Goal: Find specific page/section: Find specific page/section

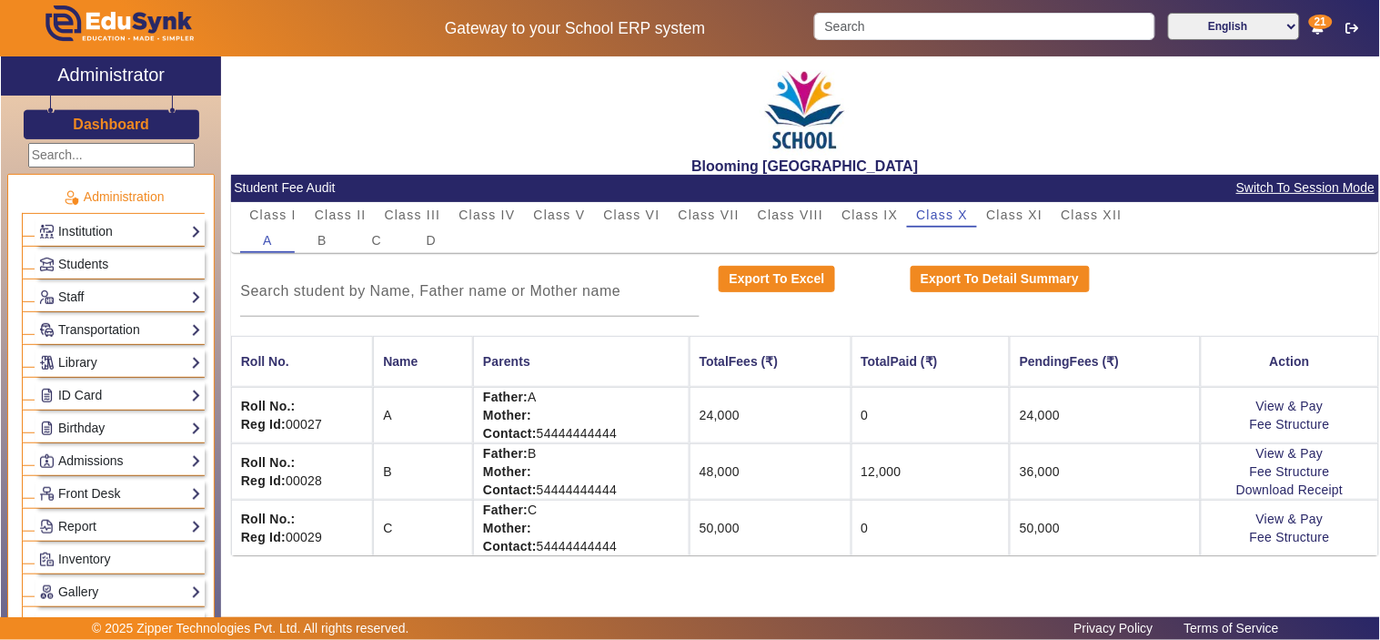
scroll to position [842, 0]
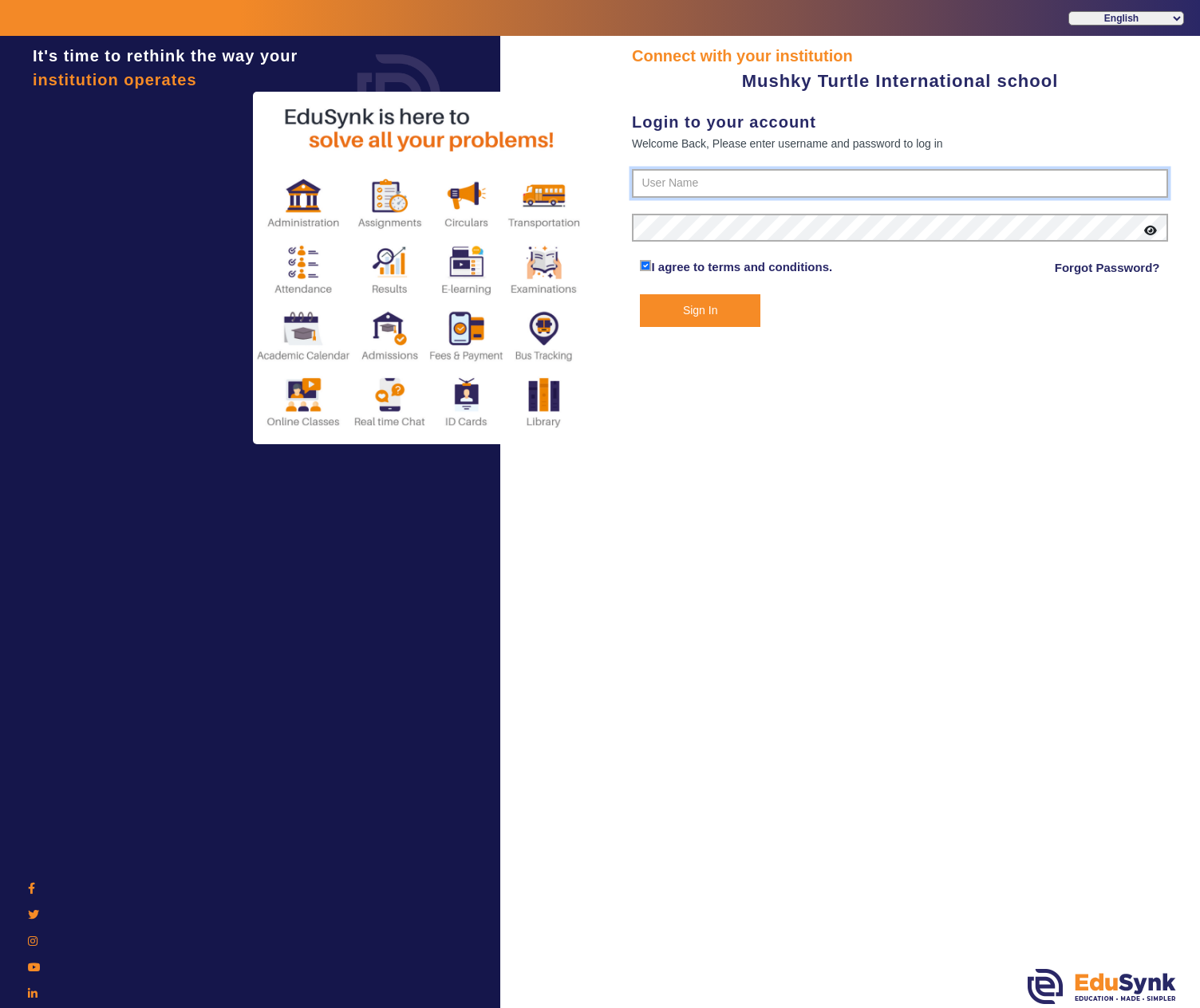
type input "9950605811"
click at [692, 313] on button "Sign In" at bounding box center [699, 310] width 119 height 32
type input "9950605811"
click at [679, 306] on button "Sign In" at bounding box center [699, 310] width 119 height 32
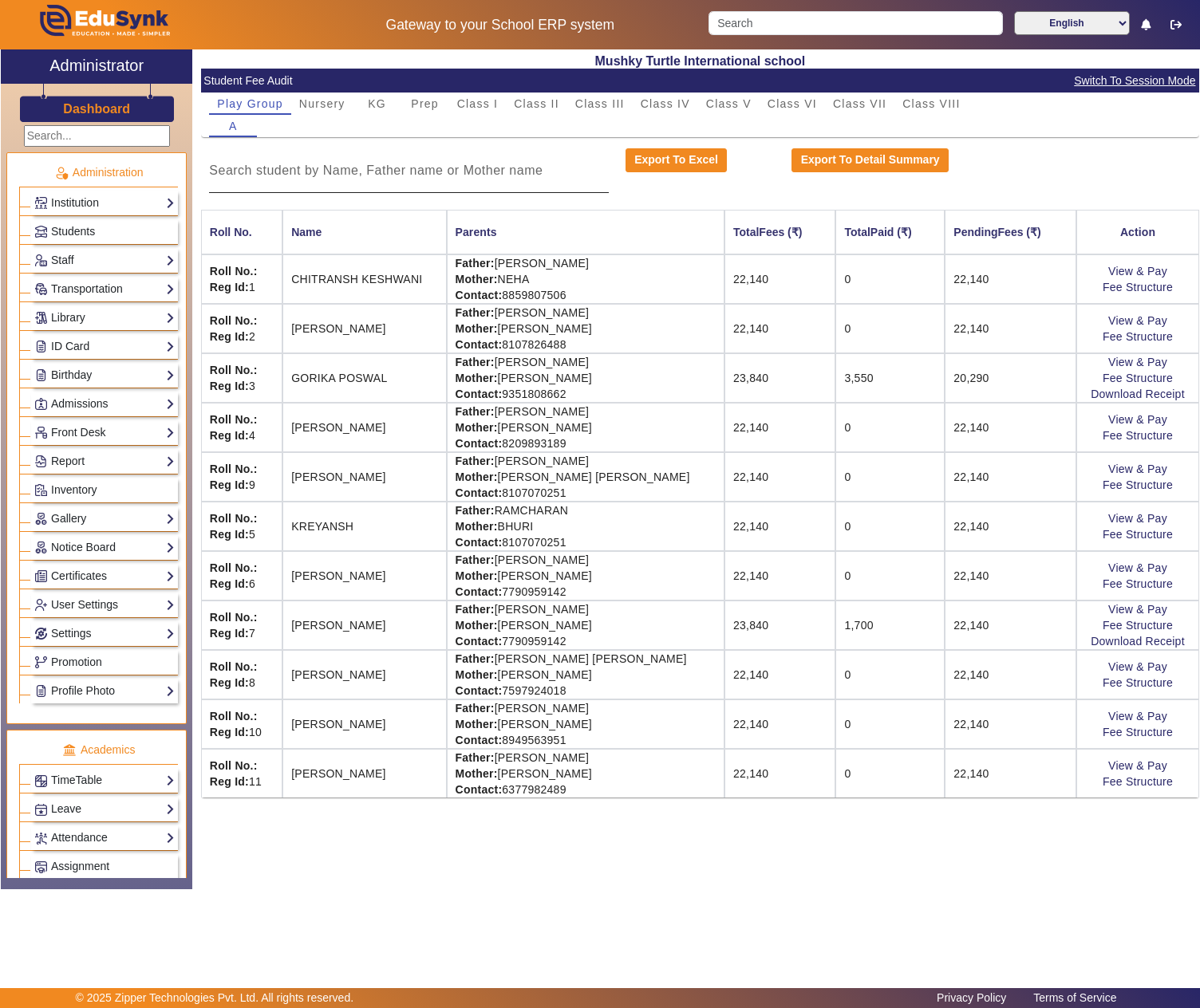
click at [381, 163] on input at bounding box center [408, 171] width 399 height 19
click at [1163, 75] on span "Switch To Session Mode" at bounding box center [1134, 81] width 123 height 18
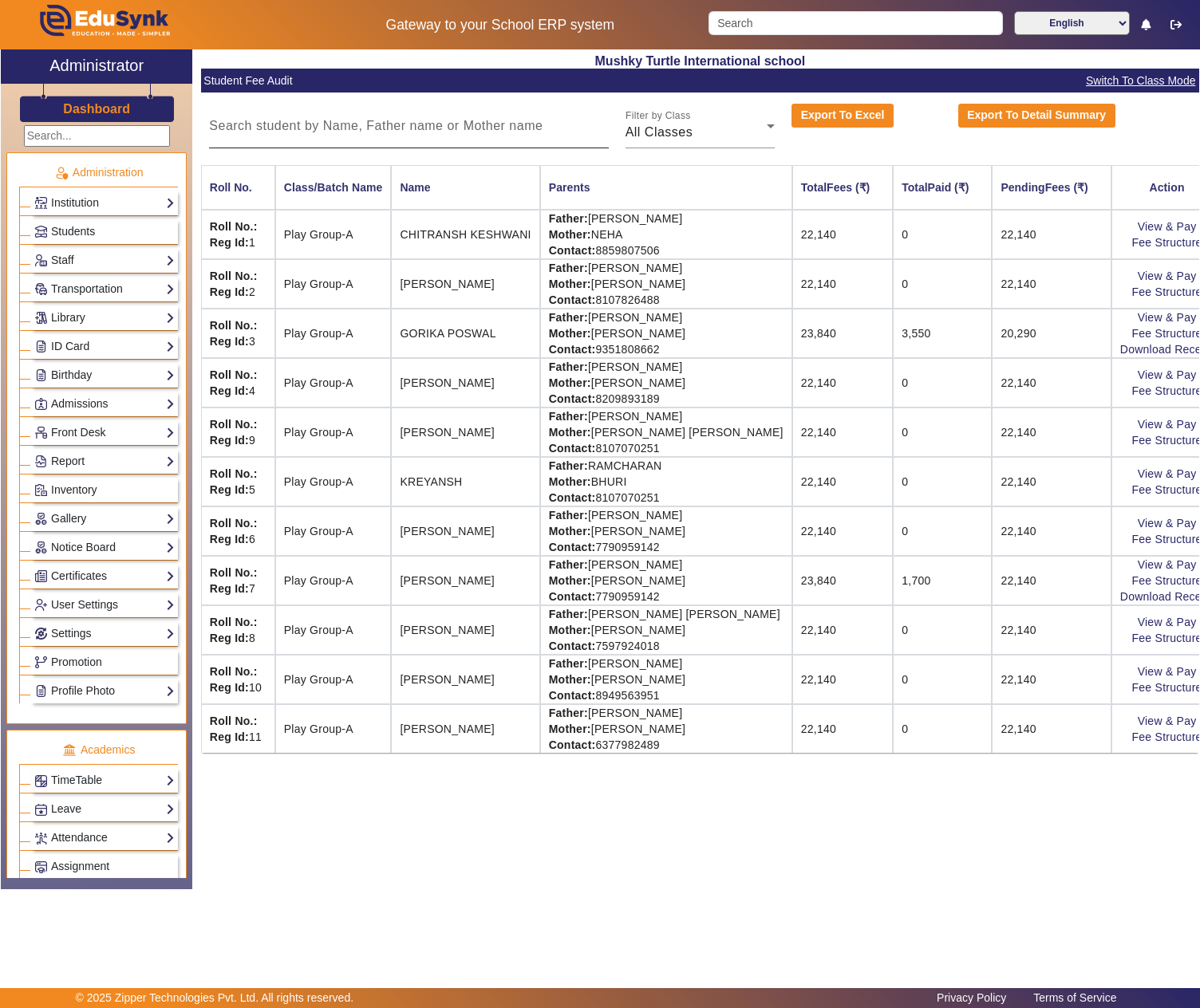
click at [453, 128] on input at bounding box center [408, 126] width 399 height 19
paste input "MEERAL SINGH"
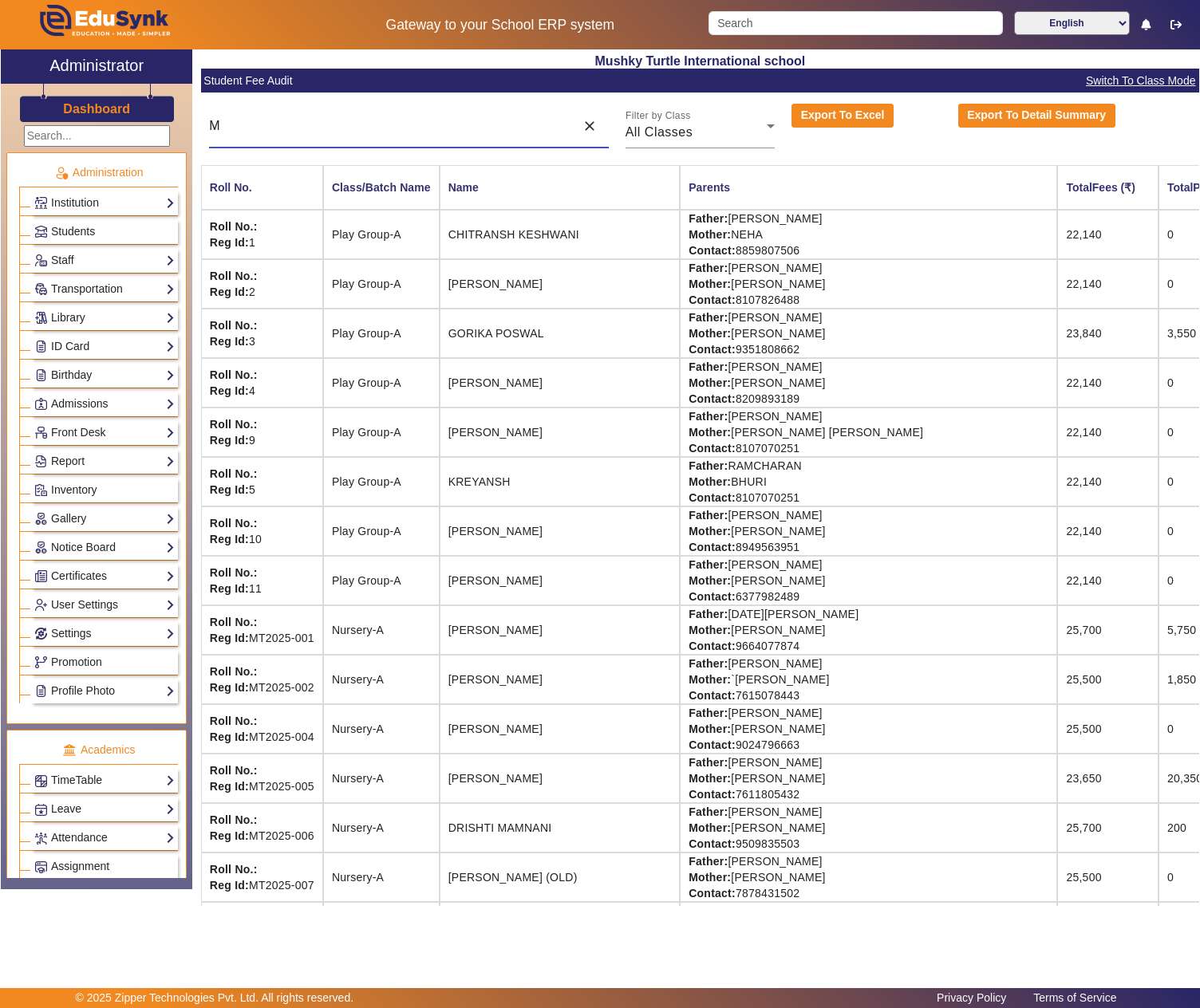
type input "M"
click at [817, 22] on input "Search" at bounding box center [856, 23] width 295 height 24
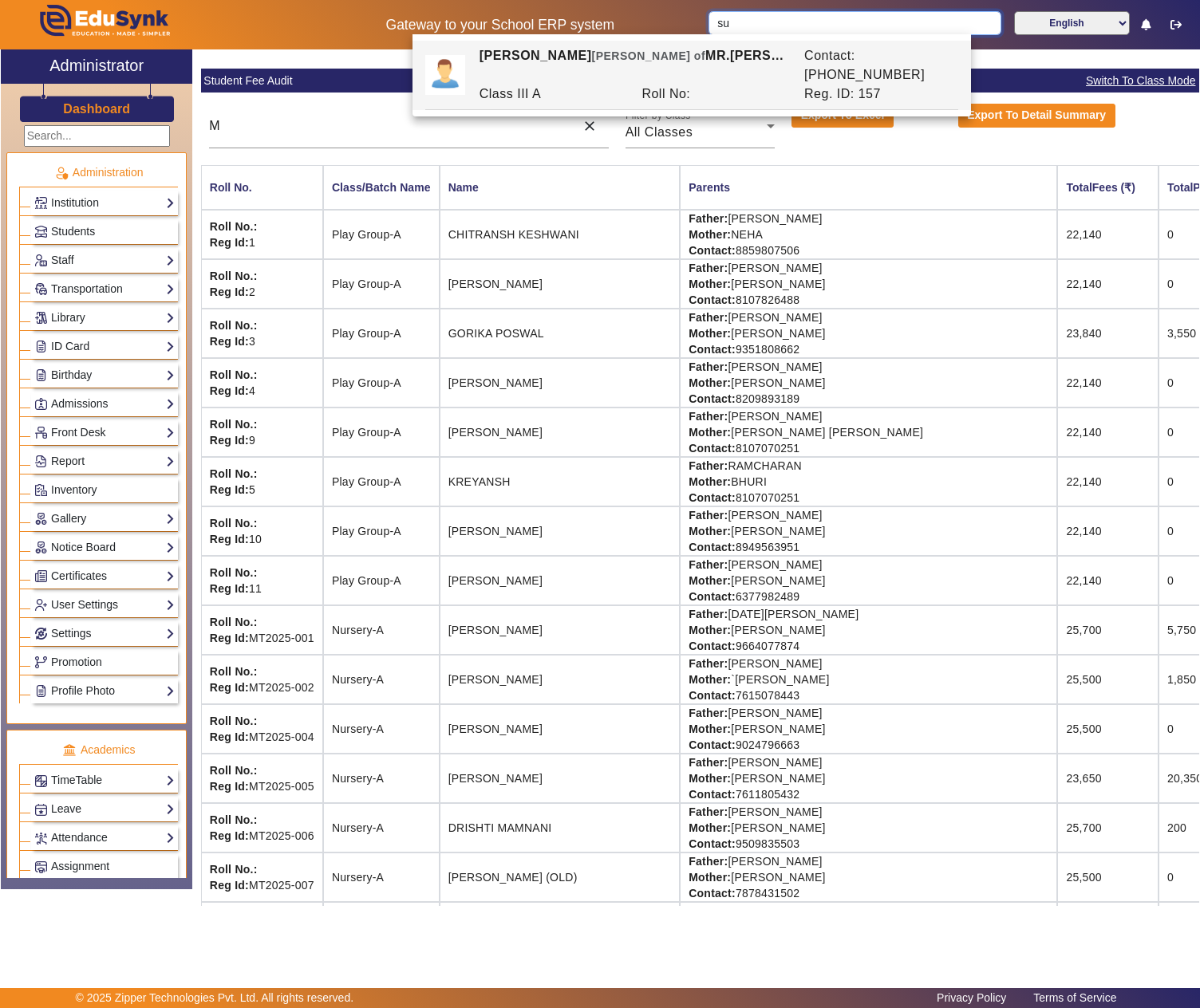
type input "s"
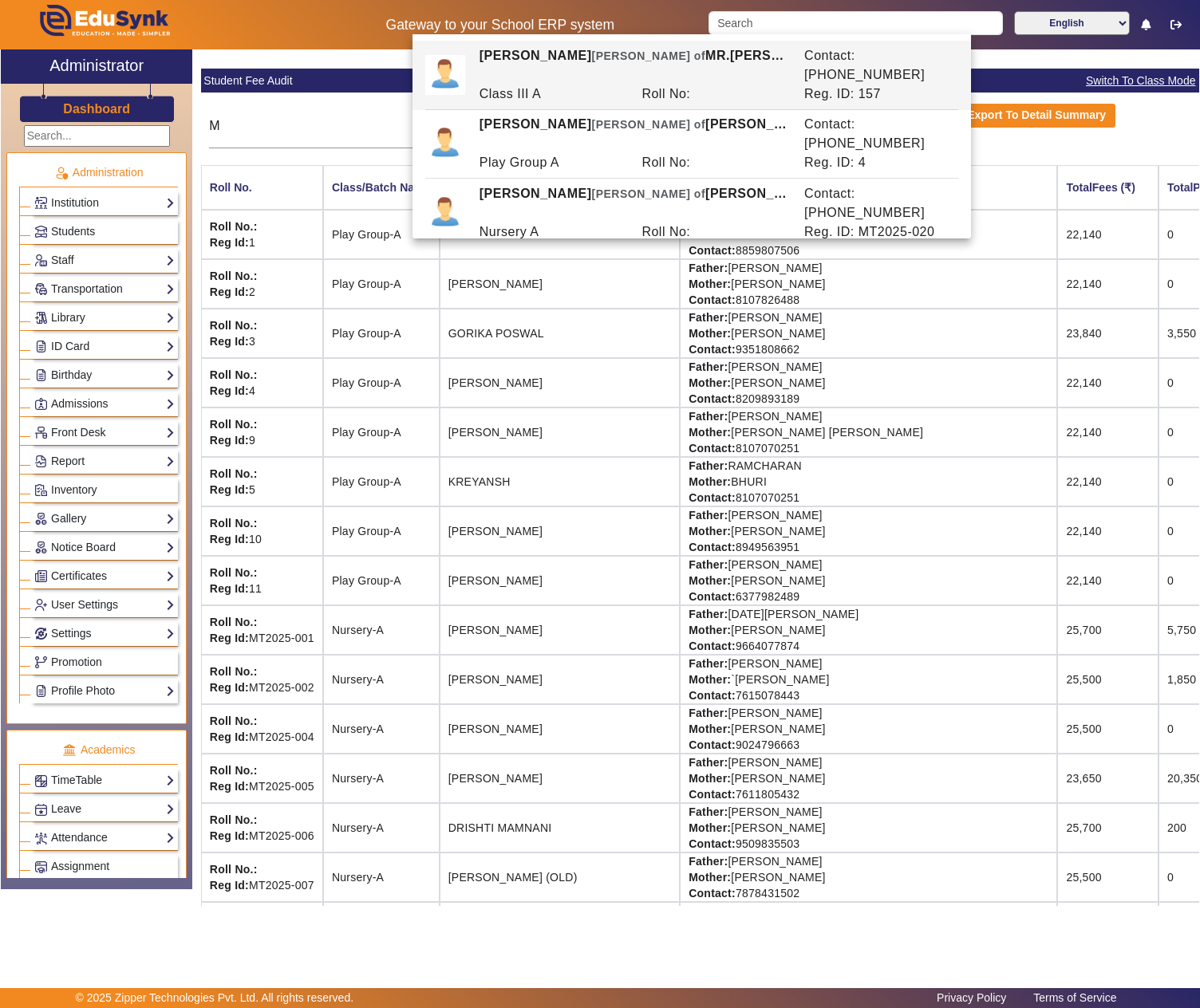
click at [393, 286] on td "Play Group-A" at bounding box center [381, 284] width 117 height 49
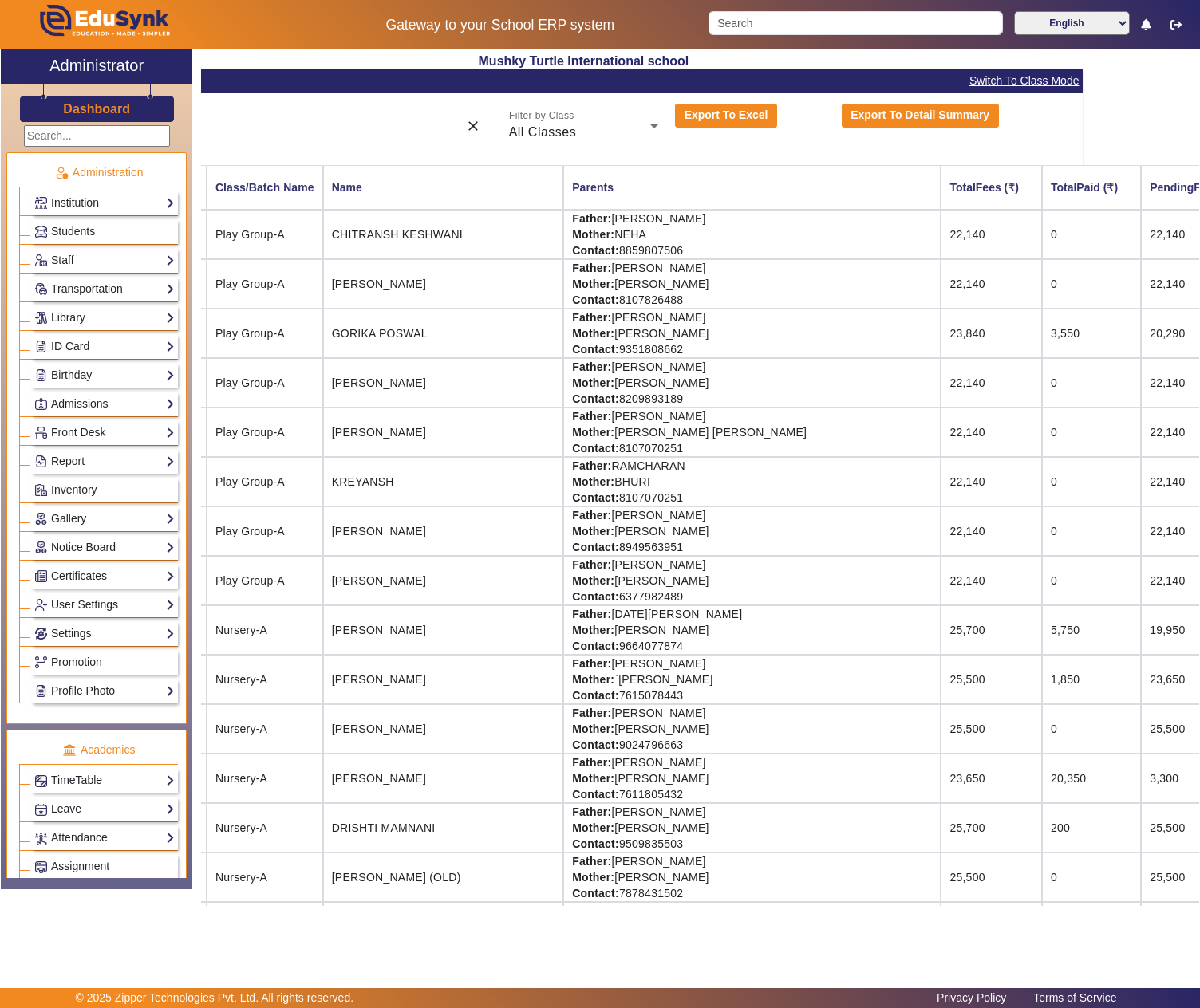
scroll to position [0, 131]
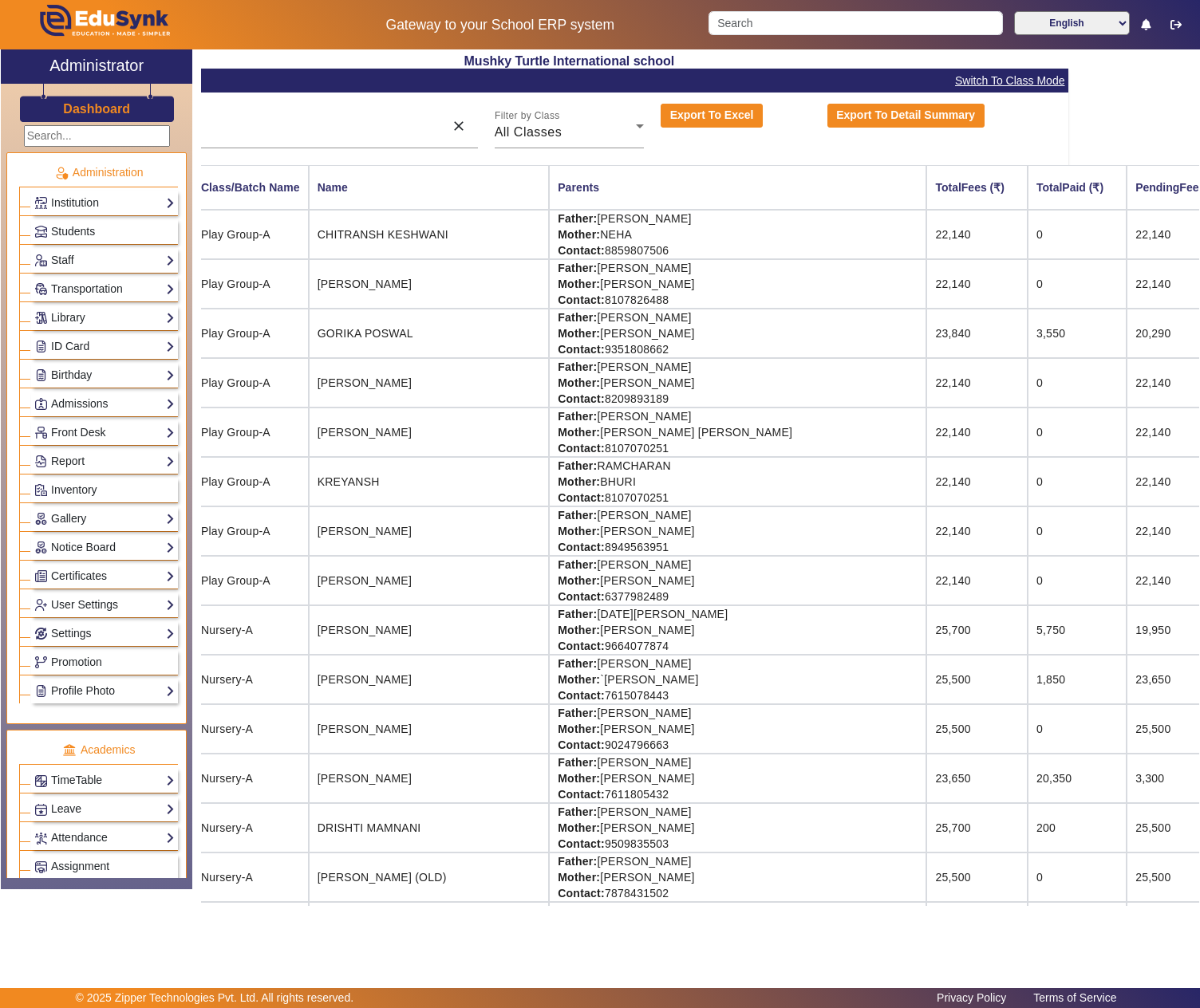
drag, startPoint x: 529, startPoint y: 372, endPoint x: 592, endPoint y: 372, distance: 63.0
click at [592, 372] on td "Father: SUMANGAL SINGH Mother: KOMAL CHOUCHAN Contact: 8209893189" at bounding box center [737, 383] width 377 height 49
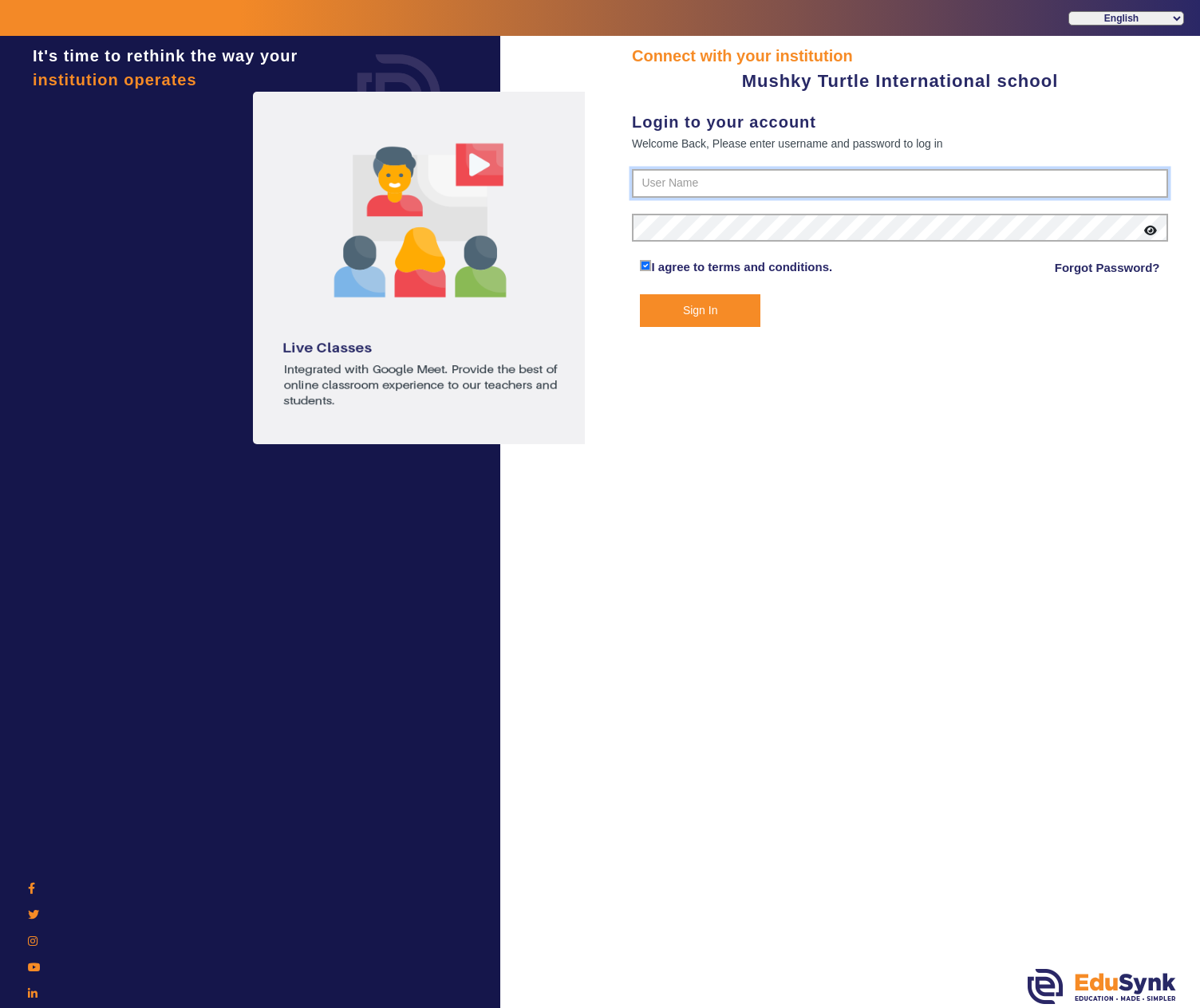
type input "9950605811"
click at [716, 315] on button "Sign In" at bounding box center [699, 310] width 119 height 32
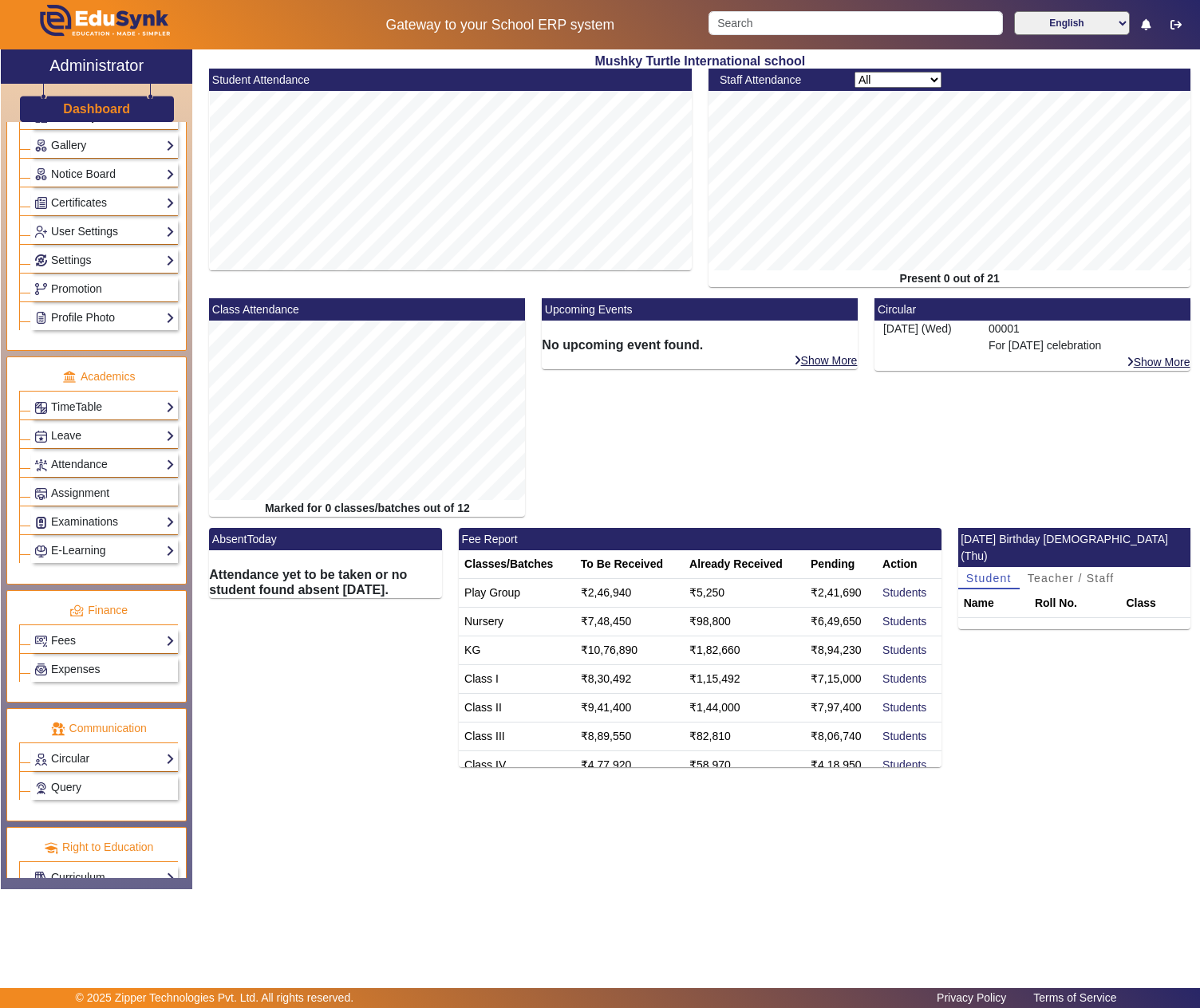
scroll to position [483, 0]
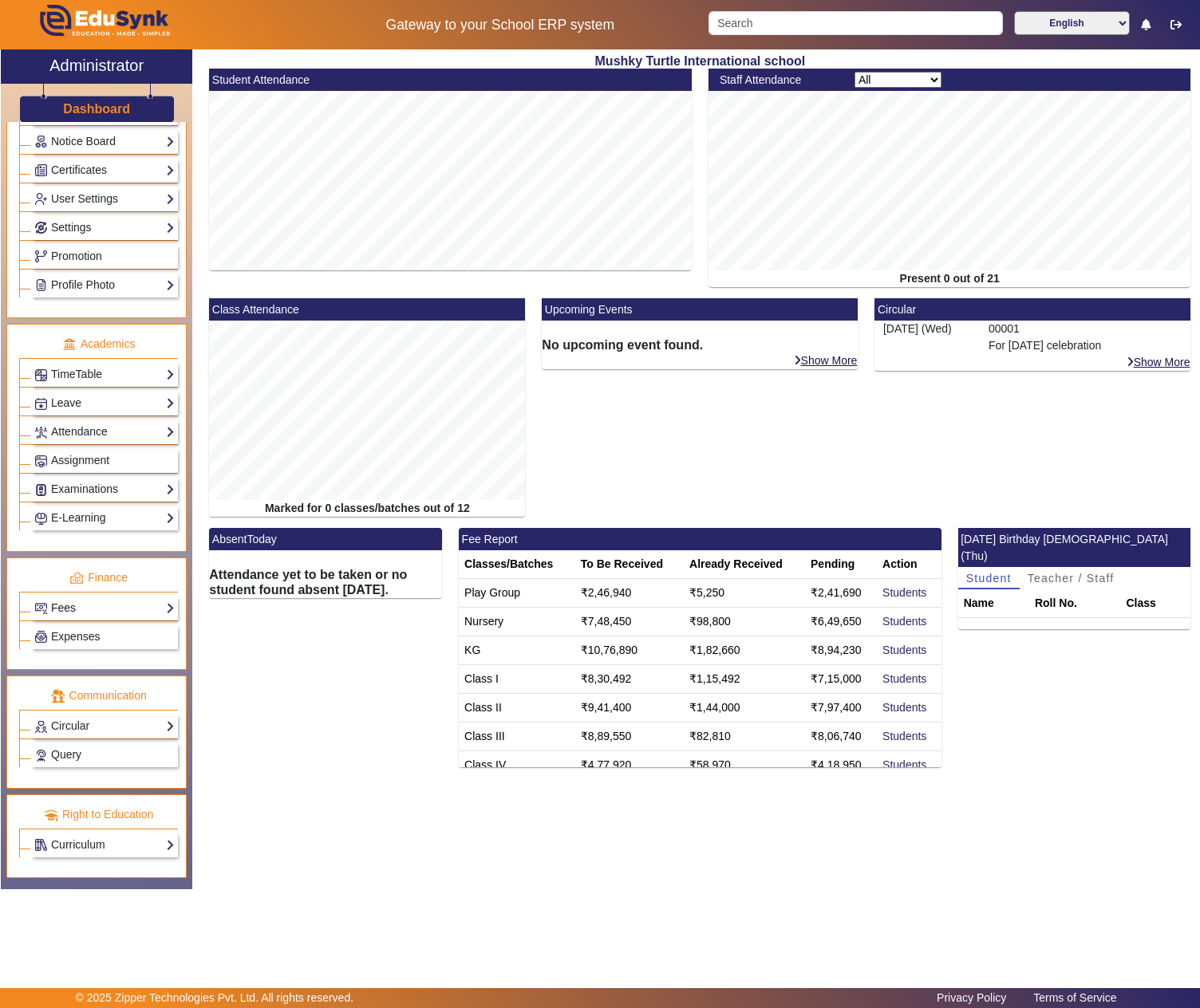
click at [80, 599] on link "Fees" at bounding box center [104, 607] width 140 height 18
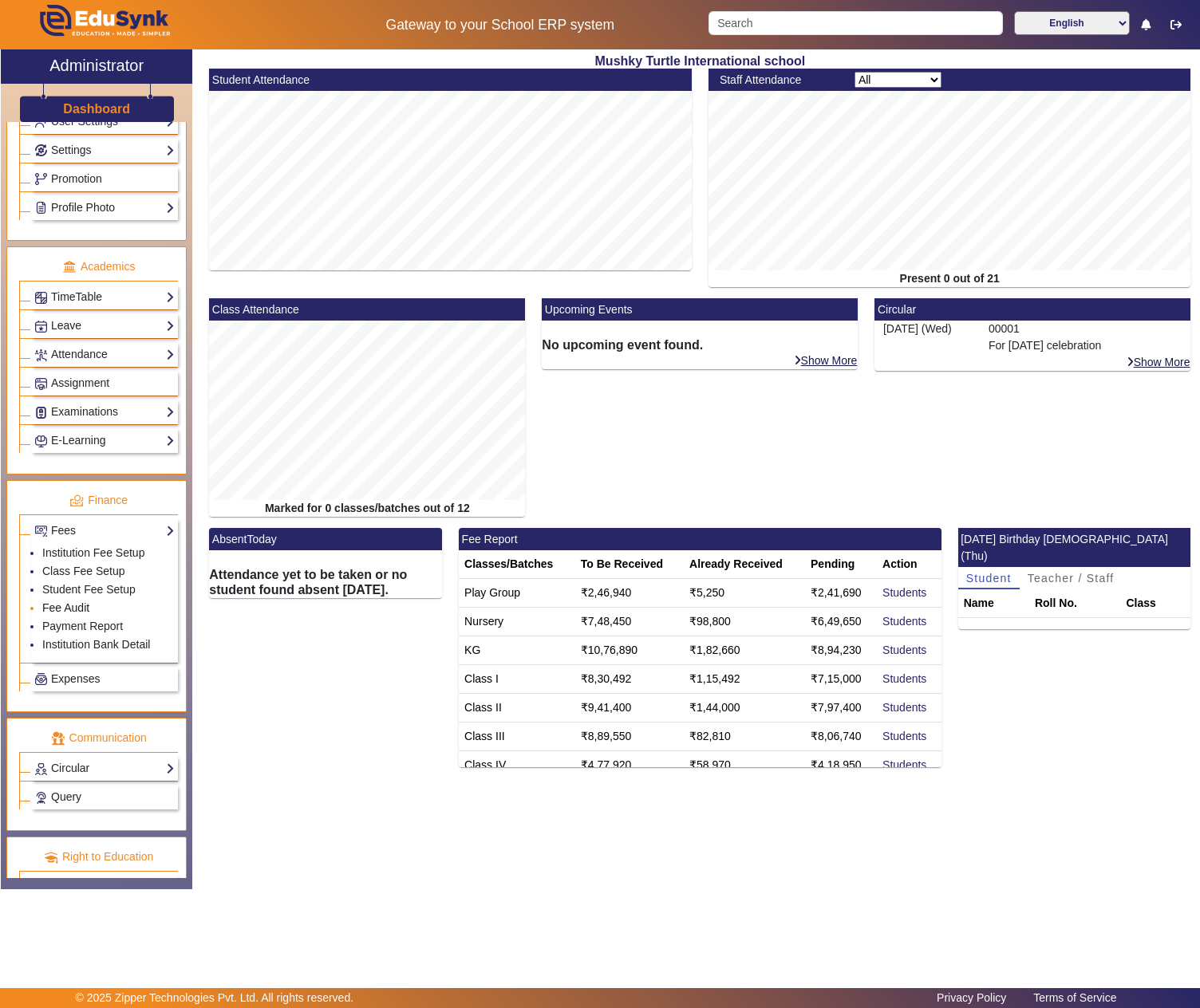
click at [67, 614] on link "Fee Audit" at bounding box center [66, 607] width 47 height 13
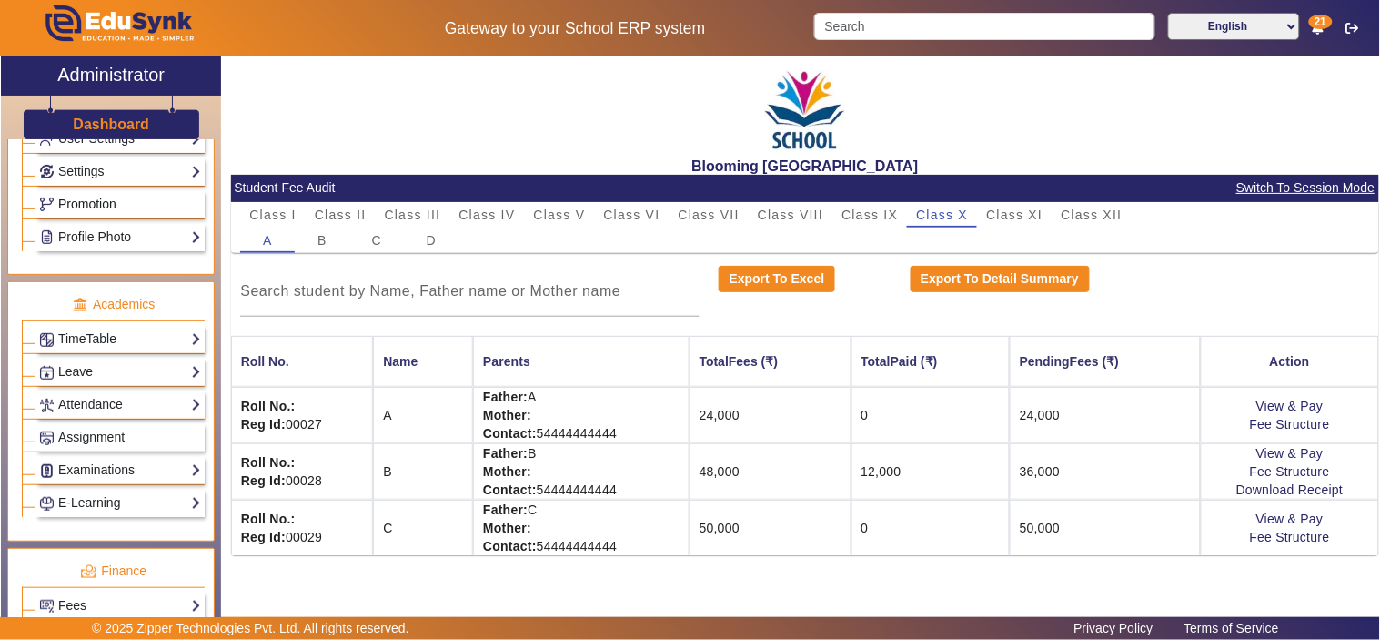
scroll to position [505, 0]
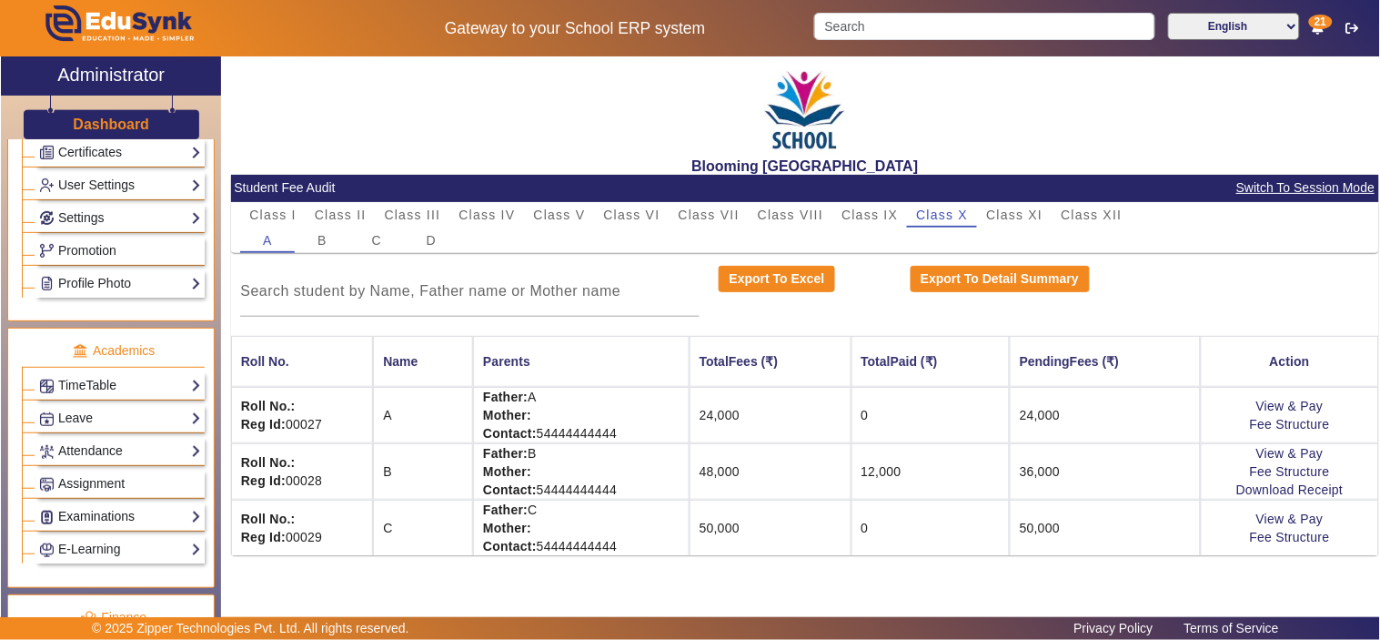
click at [116, 520] on link "Examinations" at bounding box center [120, 516] width 162 height 21
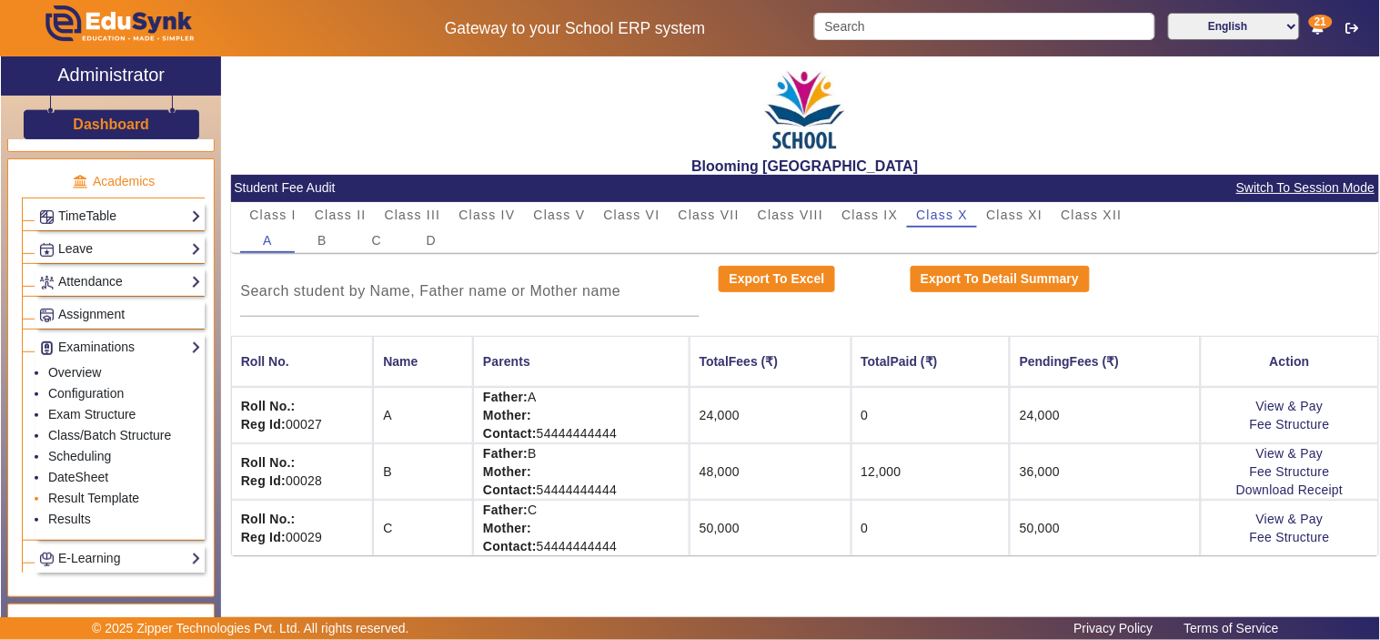
click at [71, 510] on li "Result Template" at bounding box center [124, 499] width 153 height 21
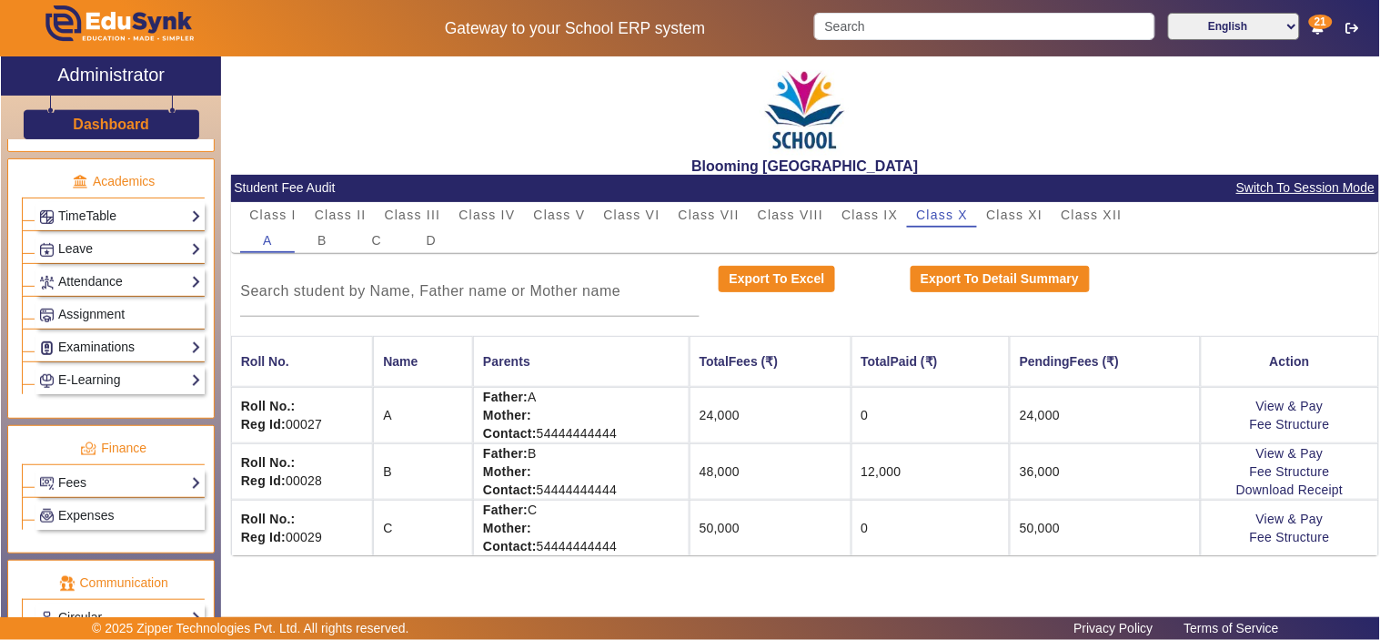
drag, startPoint x: 79, startPoint y: 351, endPoint x: 70, endPoint y: 412, distance: 61.6
click at [79, 353] on link "Examinations" at bounding box center [120, 347] width 162 height 21
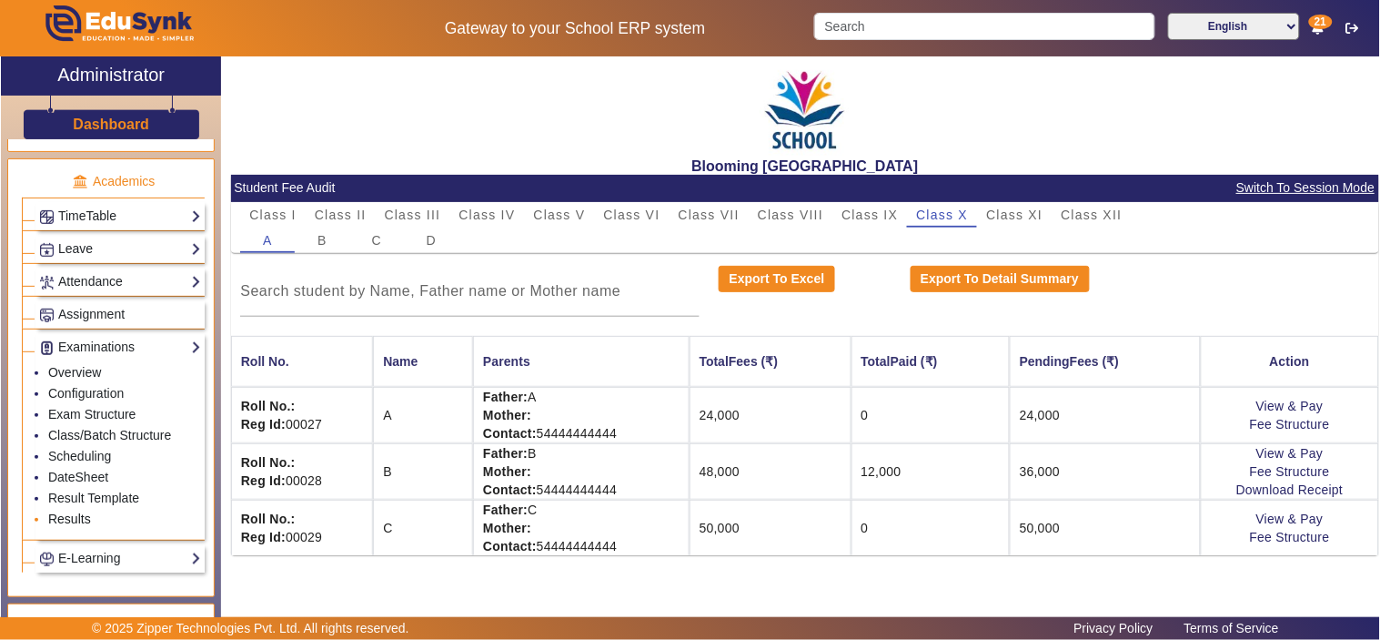
click at [64, 520] on link "Results" at bounding box center [69, 518] width 43 height 15
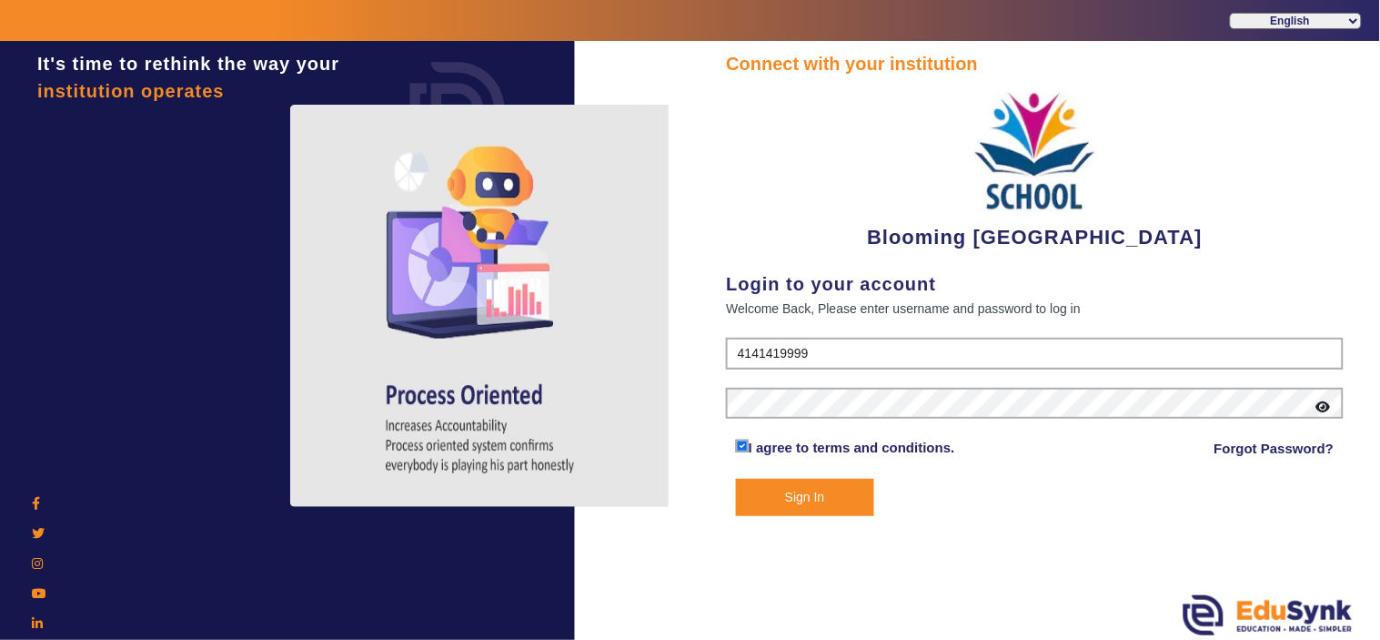
click at [812, 496] on button "Sign In" at bounding box center [805, 497] width 138 height 37
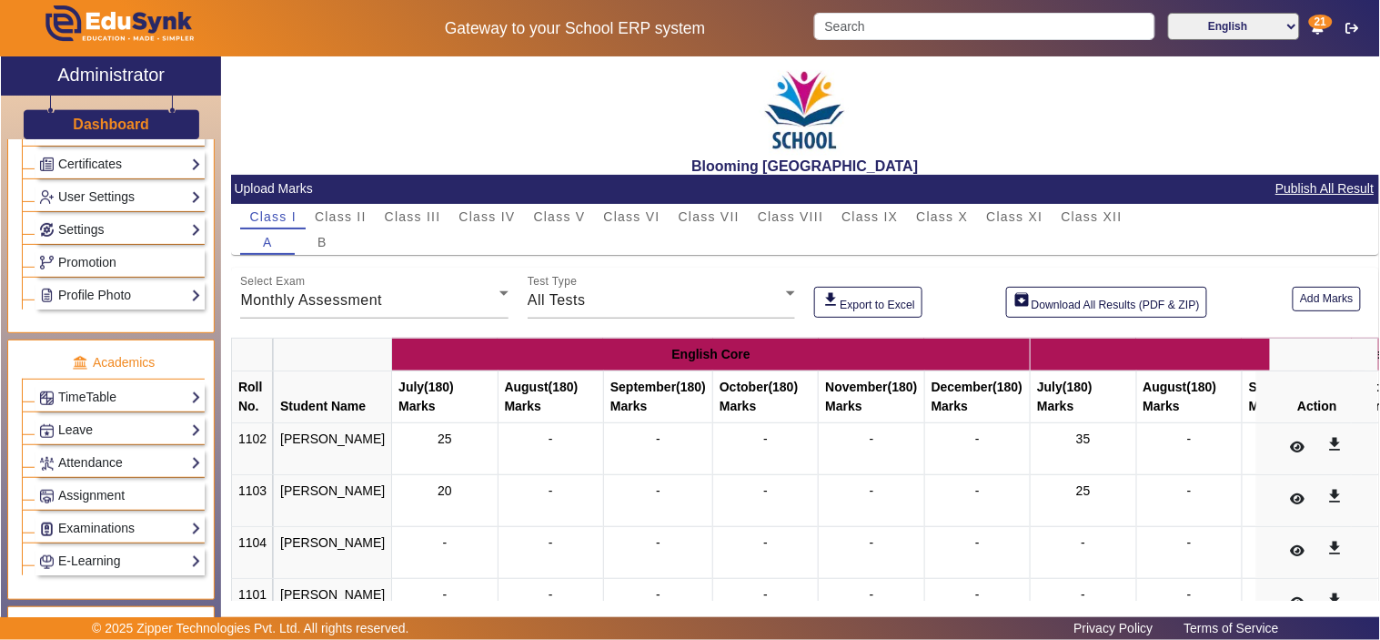
scroll to position [505, 0]
